Goal: Transaction & Acquisition: Purchase product/service

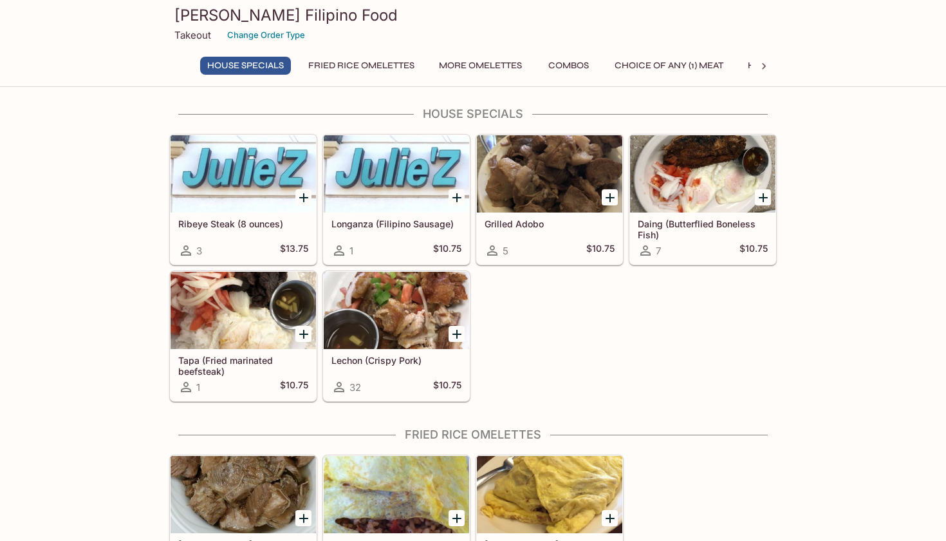
scroll to position [55, 0]
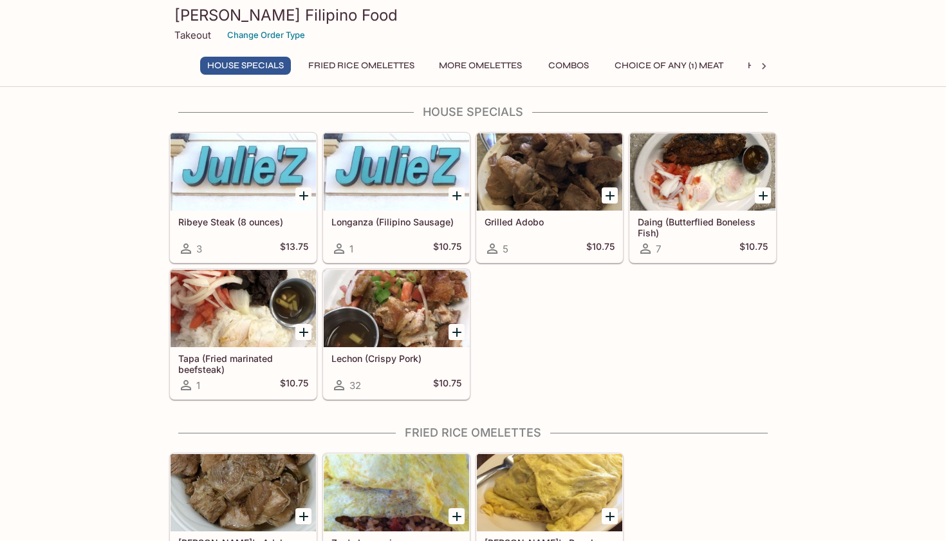
click at [417, 308] on div at bounding box center [396, 308] width 145 height 77
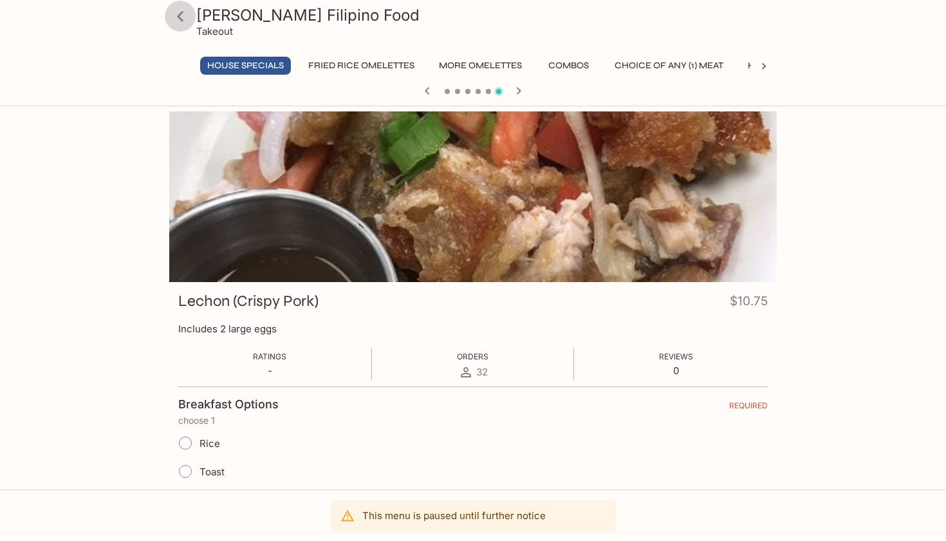
click at [180, 19] on icon at bounding box center [180, 16] width 6 height 10
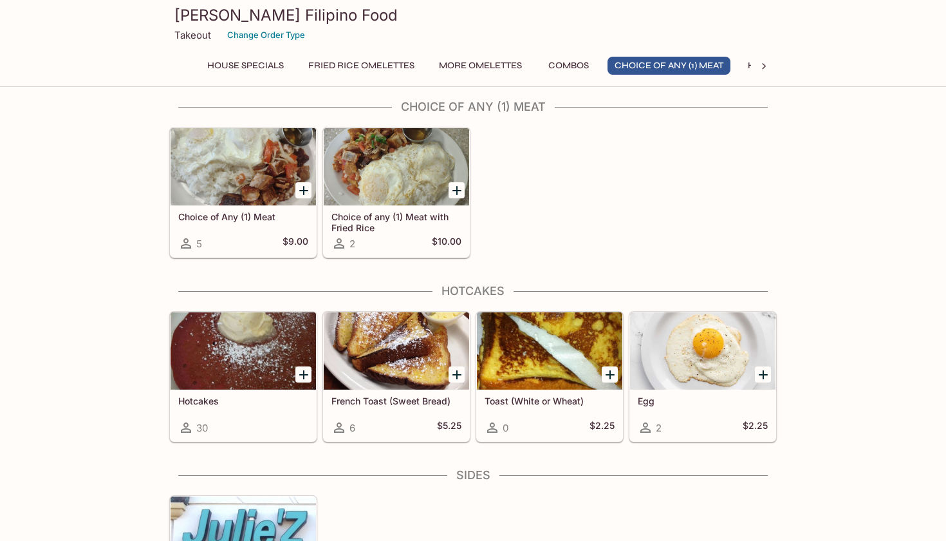
scroll to position [935, 0]
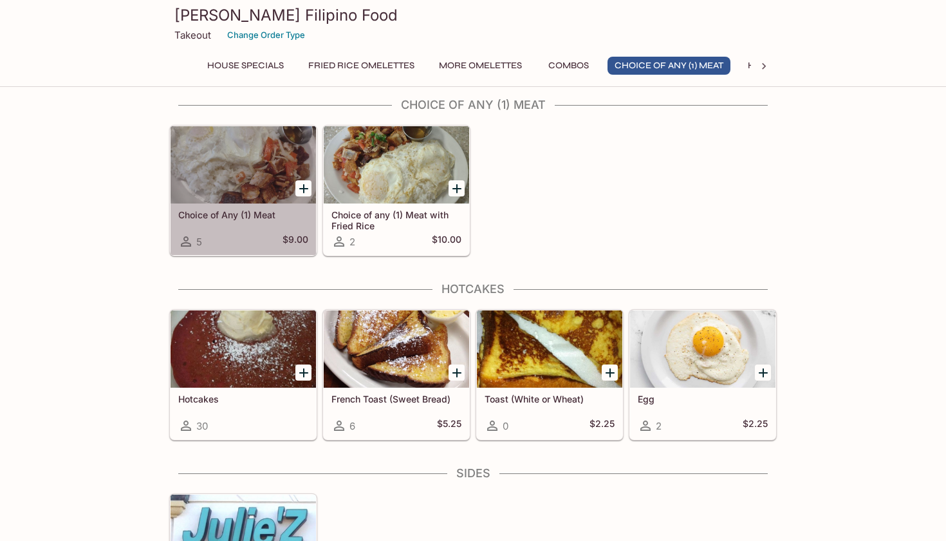
click at [247, 185] on div at bounding box center [243, 164] width 145 height 77
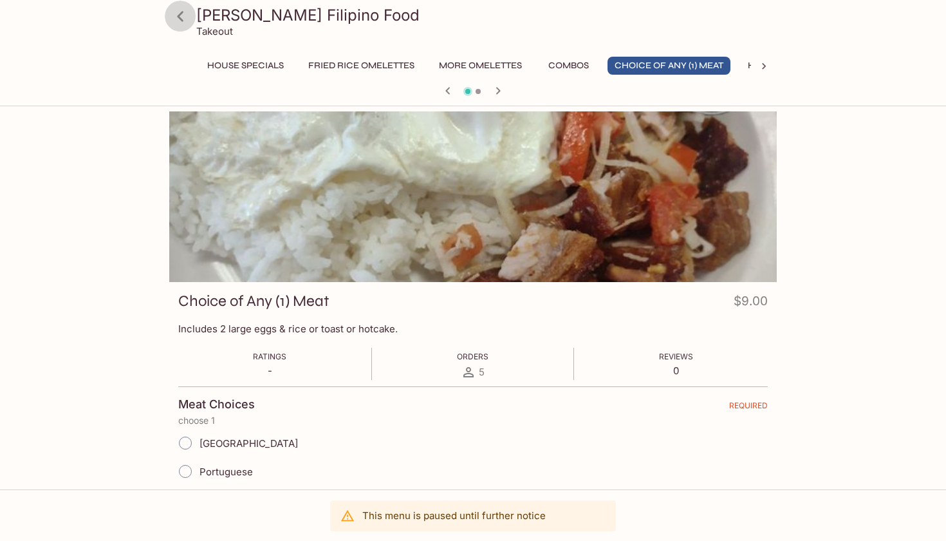
click at [184, 18] on icon at bounding box center [180, 16] width 23 height 23
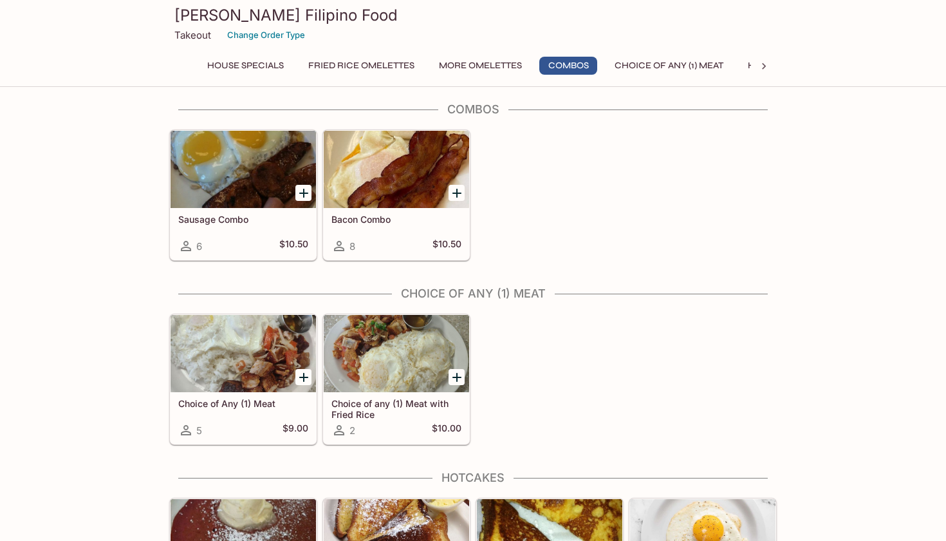
scroll to position [750, 0]
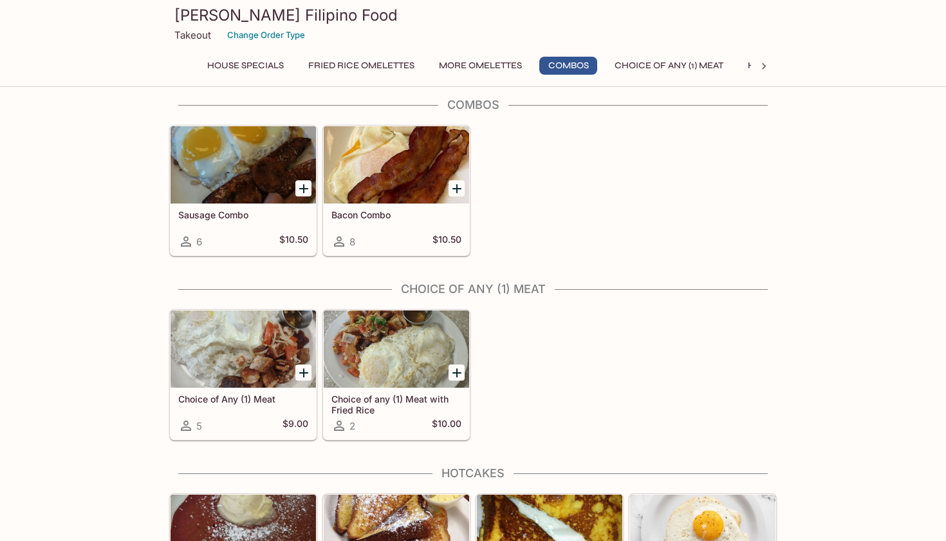
click at [373, 360] on div at bounding box center [396, 348] width 145 height 77
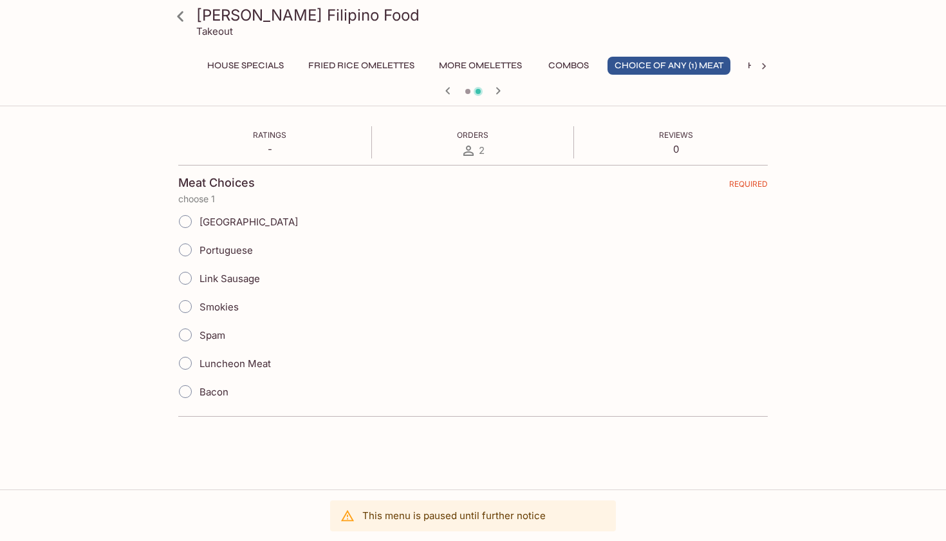
scroll to position [203, 0]
click at [185, 15] on icon at bounding box center [180, 16] width 23 height 23
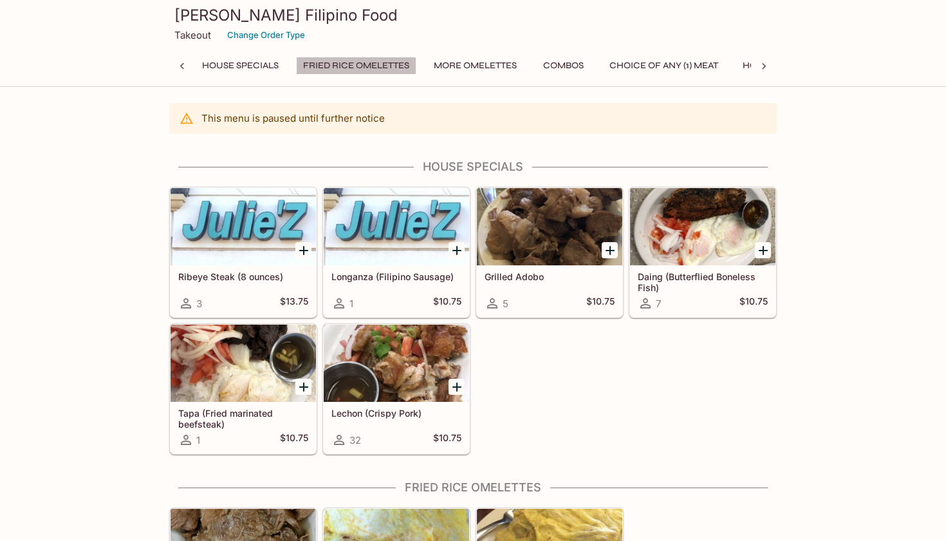
click at [341, 61] on button "Fried Rice Omelettes" at bounding box center [356, 66] width 120 height 18
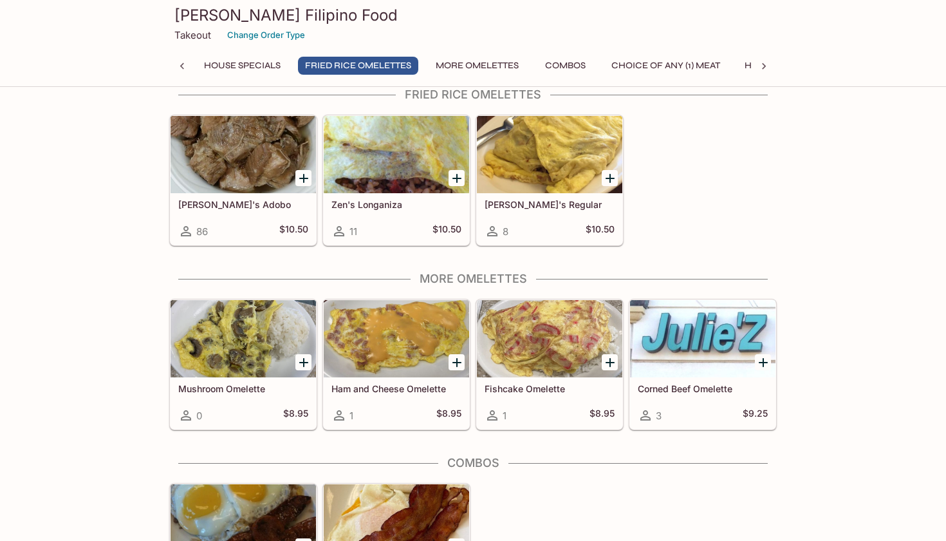
scroll to position [391, 1]
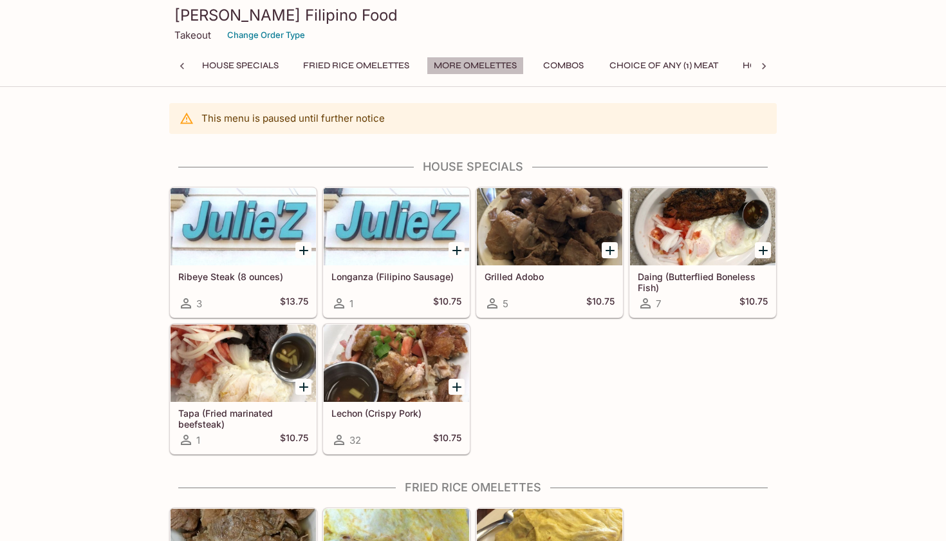
click at [483, 64] on button "More Omelettes" at bounding box center [475, 66] width 97 height 18
click at [575, 68] on button "Combos" at bounding box center [563, 66] width 58 height 18
click at [764, 66] on icon at bounding box center [764, 66] width 13 height 13
click at [656, 68] on button "Sides" at bounding box center [654, 66] width 58 height 18
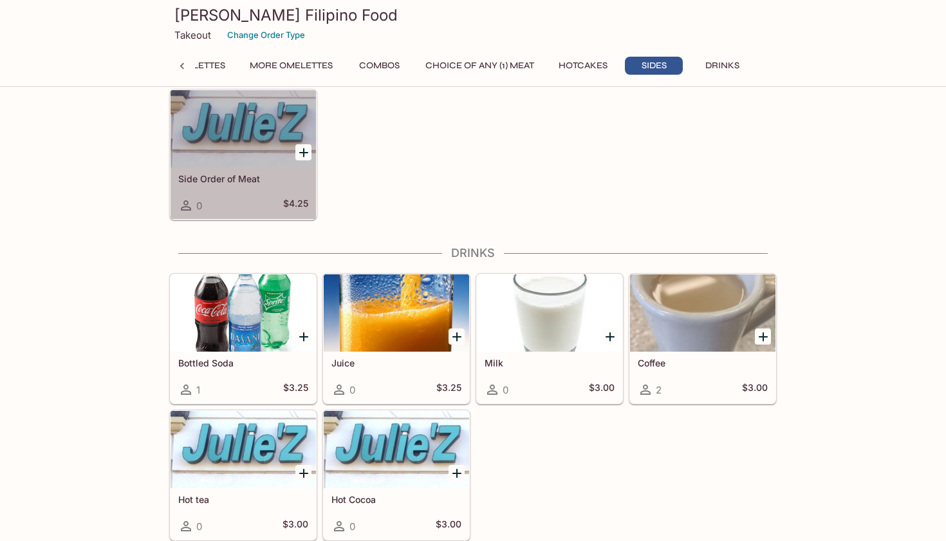
click at [202, 182] on h5 "Side Order of Meat" at bounding box center [243, 178] width 130 height 11
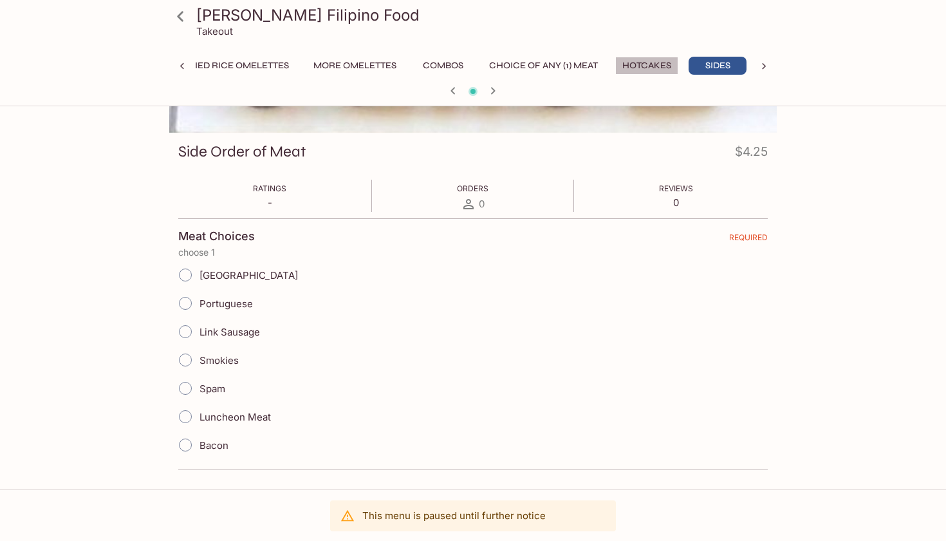
click at [649, 66] on button "Hotcakes" at bounding box center [646, 66] width 63 height 18
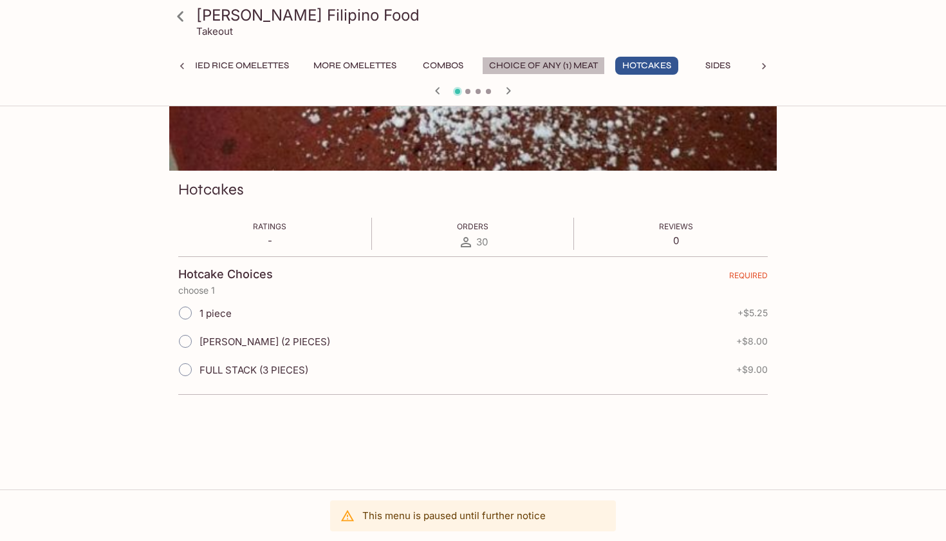
click at [569, 70] on button "Choice of Any (1) Meat" at bounding box center [543, 66] width 123 height 18
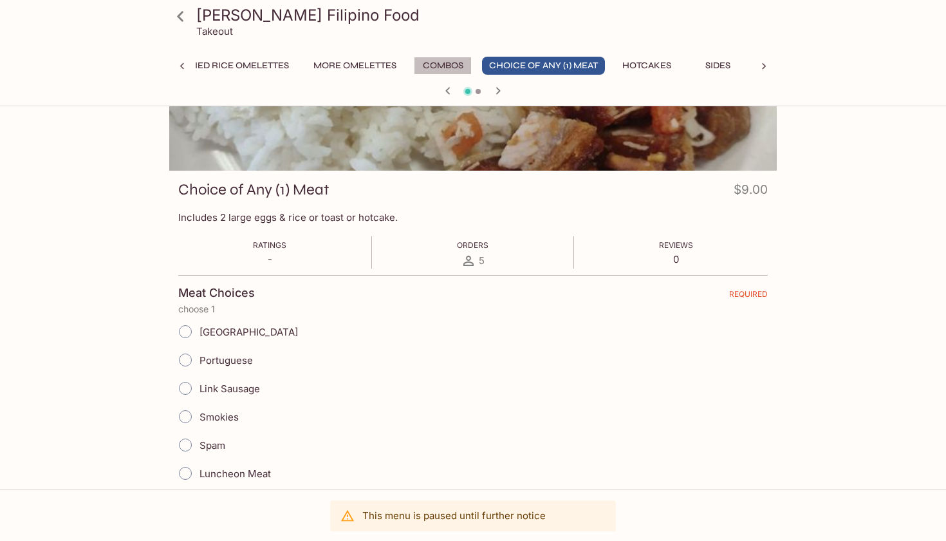
click at [447, 69] on button "Combos" at bounding box center [443, 66] width 58 height 18
